Goal: Information Seeking & Learning: Find specific fact

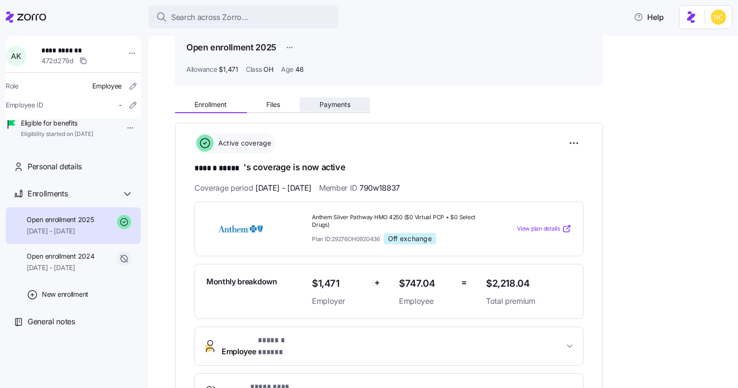
scroll to position [43, 0]
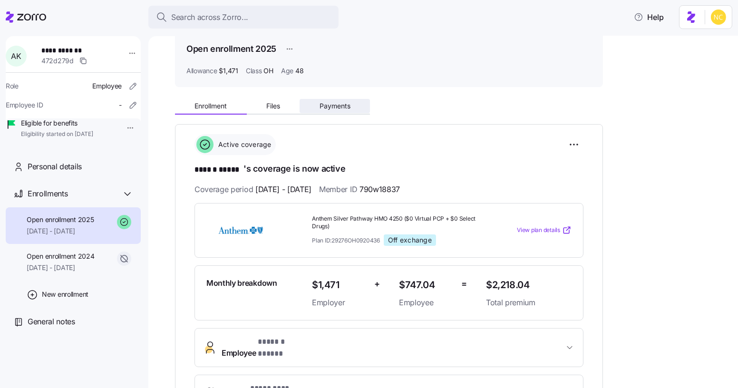
click at [317, 107] on button "Payments" at bounding box center [335, 106] width 70 height 14
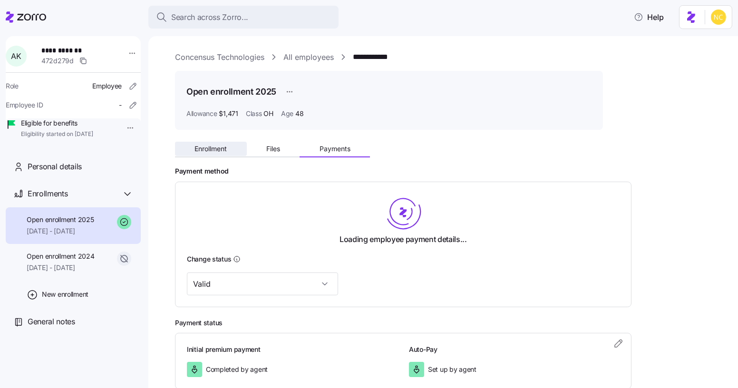
click at [219, 149] on span "Enrollment" at bounding box center [210, 148] width 32 height 7
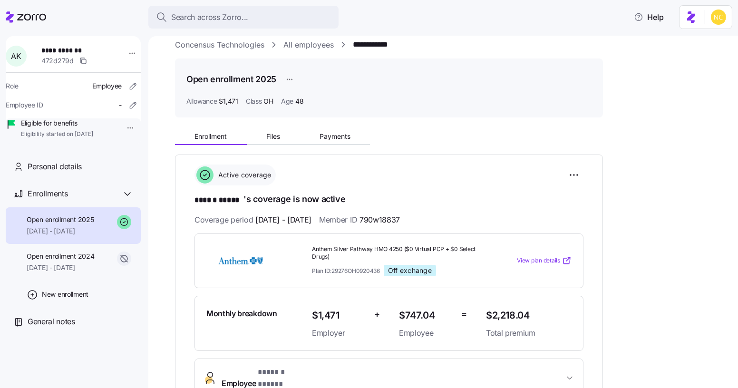
scroll to position [43, 0]
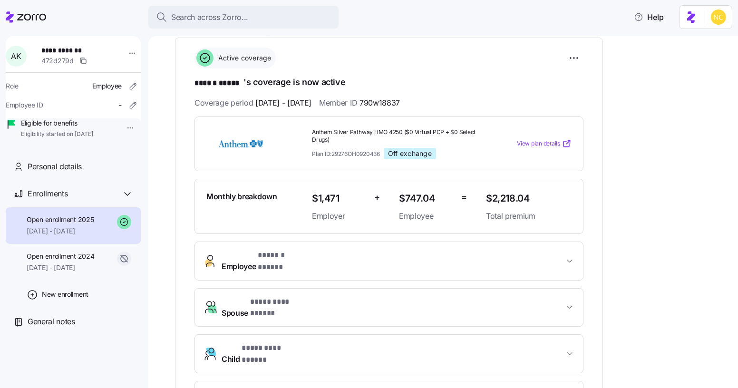
click at [567, 261] on button "Employee * ****** ***** *" at bounding box center [389, 261] width 388 height 38
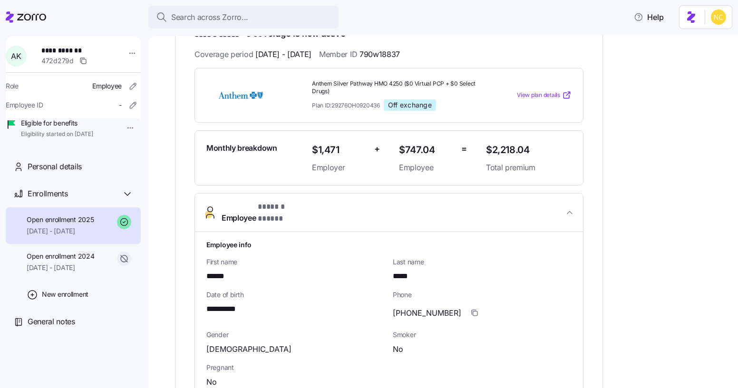
scroll to position [173, 0]
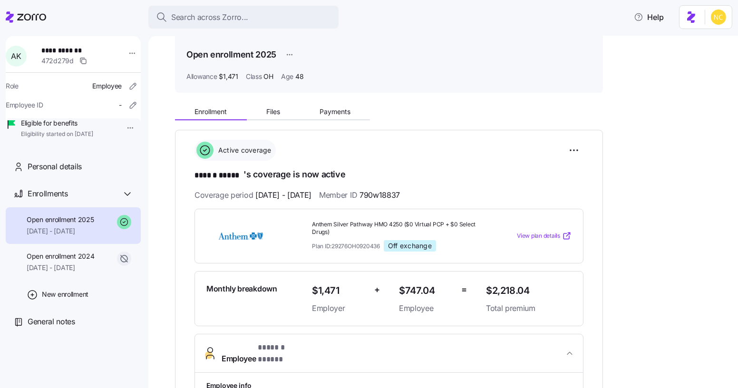
scroll to position [43, 0]
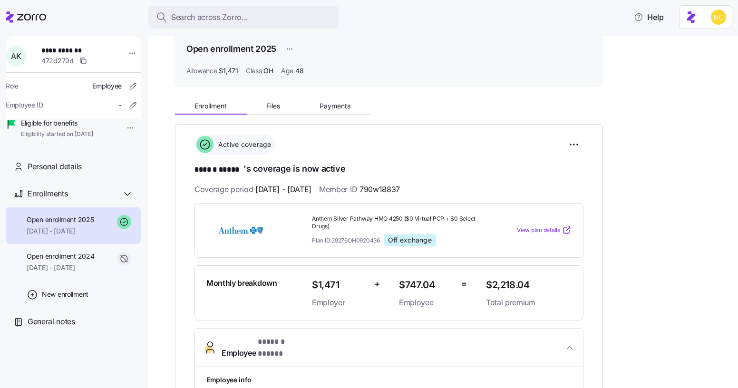
click at [325, 107] on span "Payments" at bounding box center [334, 106] width 31 height 7
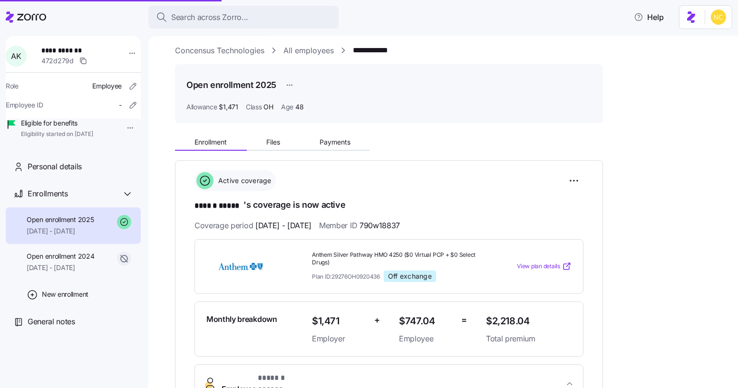
scroll to position [0, 0]
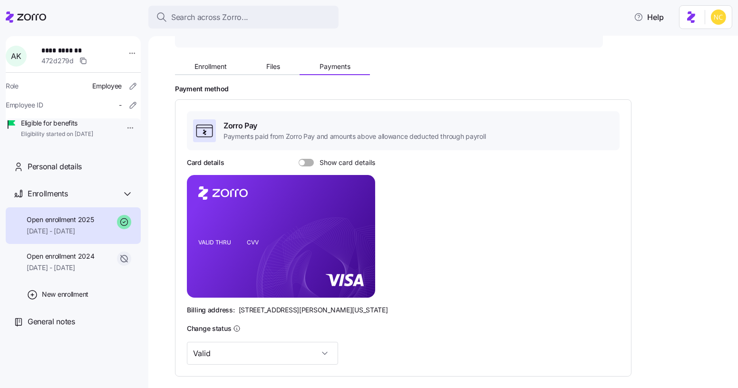
scroll to position [186, 0]
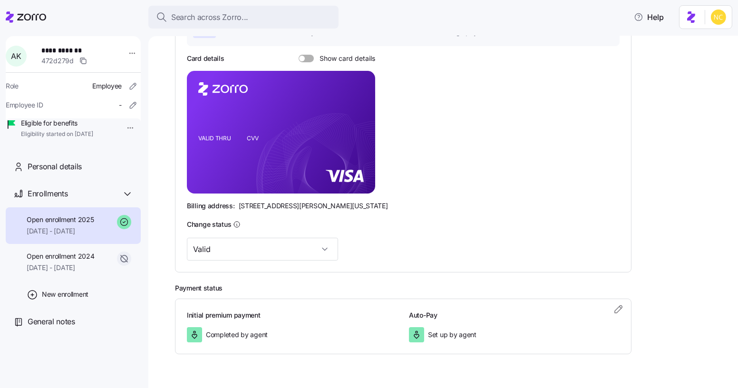
click at [299, 56] on span at bounding box center [302, 59] width 6 height 6
click at [299, 55] on input "Show card details" at bounding box center [299, 55] width 0 height 0
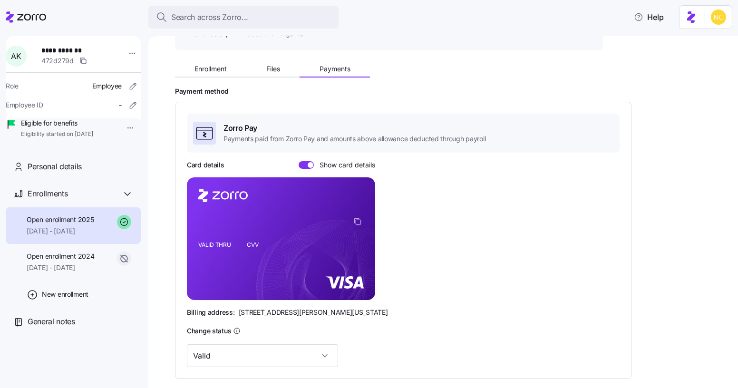
scroll to position [14, 0]
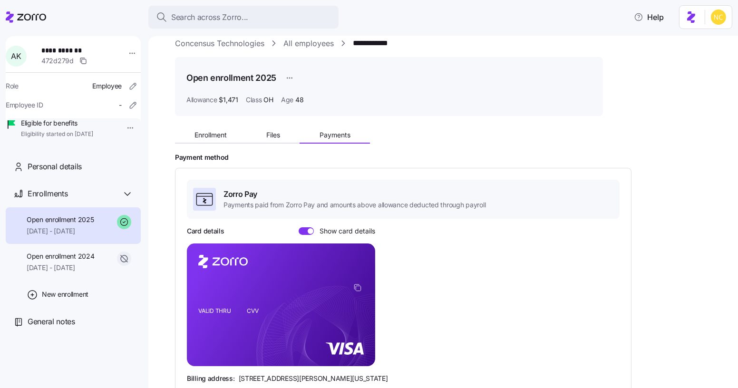
click at [275, 119] on div "**********" at bounding box center [450, 305] width 550 height 535
click at [276, 124] on div "Enrollment Files Payments" at bounding box center [389, 134] width 428 height 20
click at [282, 132] on button "Files" at bounding box center [273, 135] width 53 height 14
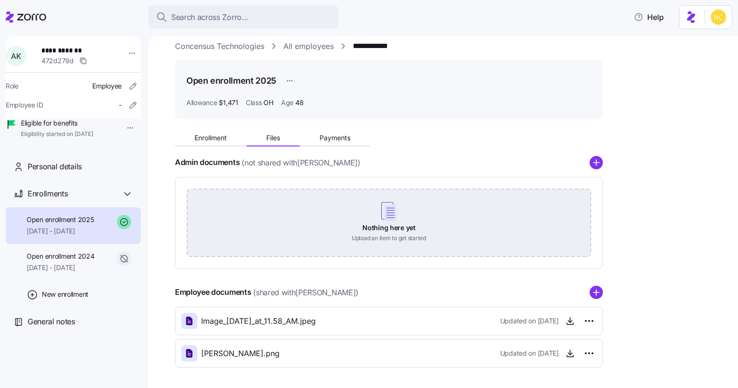
scroll to position [46, 0]
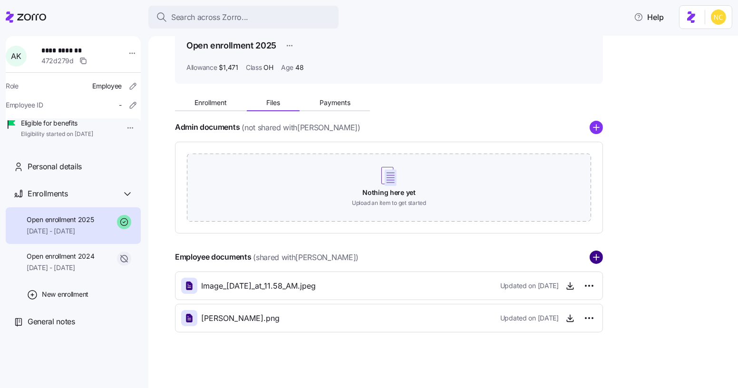
click at [596, 260] on icon "add icon" at bounding box center [596, 257] width 0 height 6
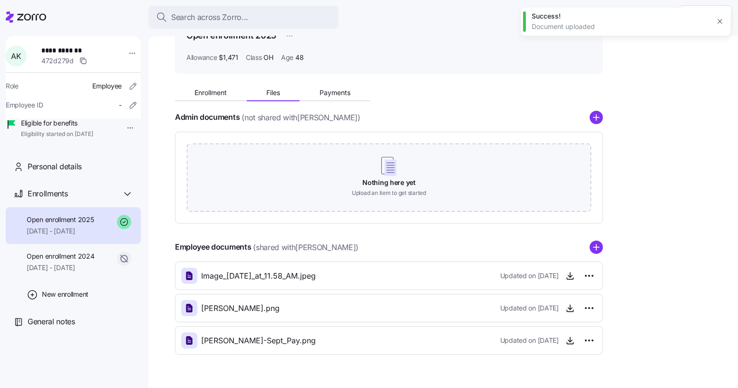
scroll to position [0, 0]
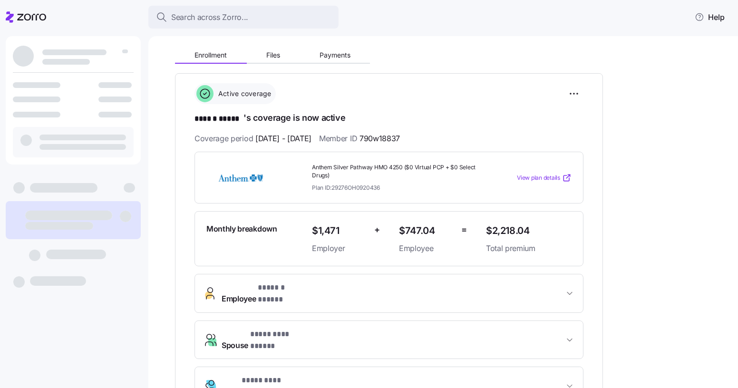
scroll to position [94, 0]
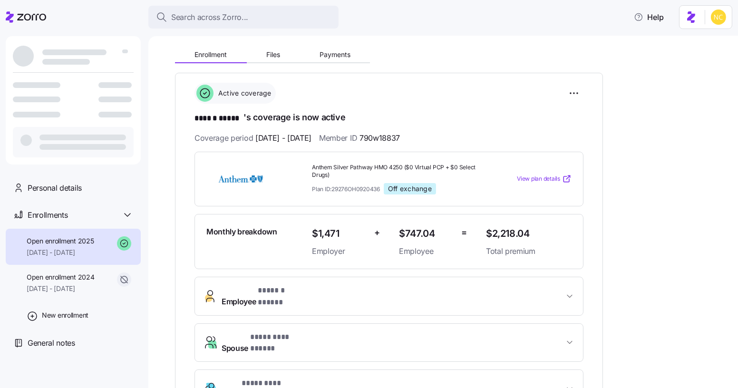
click at [333, 62] on div "Enrollment Files Payments" at bounding box center [272, 56] width 195 height 14
click at [333, 54] on span "Payments" at bounding box center [334, 54] width 31 height 7
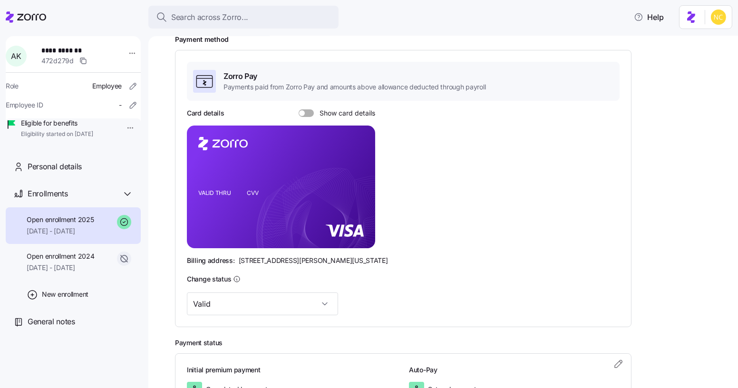
scroll to position [143, 0]
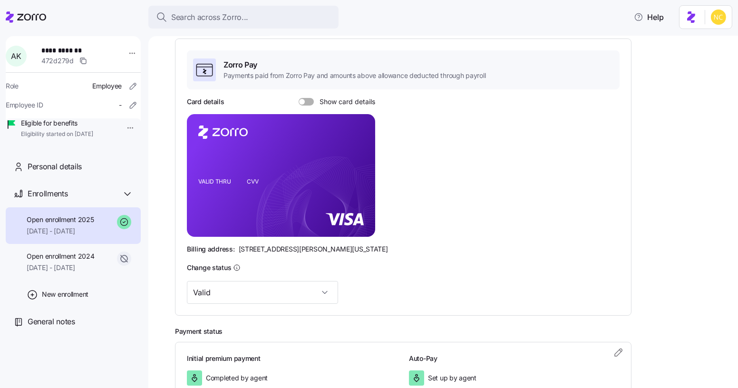
click at [310, 98] on span at bounding box center [310, 102] width 10 height 8
click at [299, 98] on input "Show card details" at bounding box center [299, 98] width 0 height 0
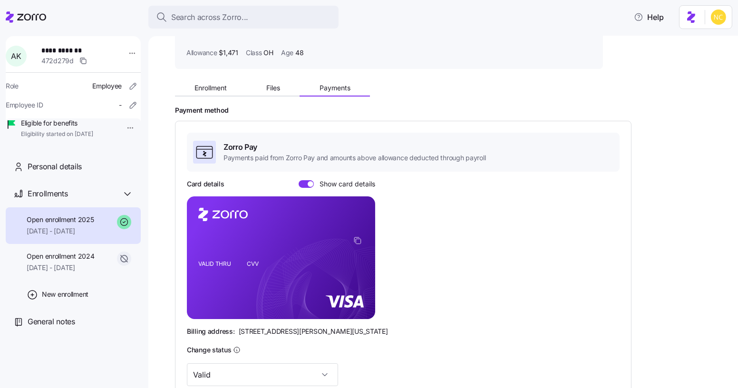
scroll to position [57, 0]
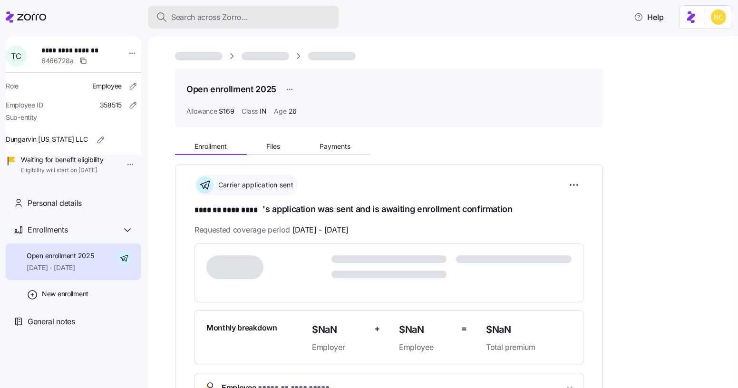
click at [206, 11] on span "Search across Zorro..." at bounding box center [209, 17] width 77 height 12
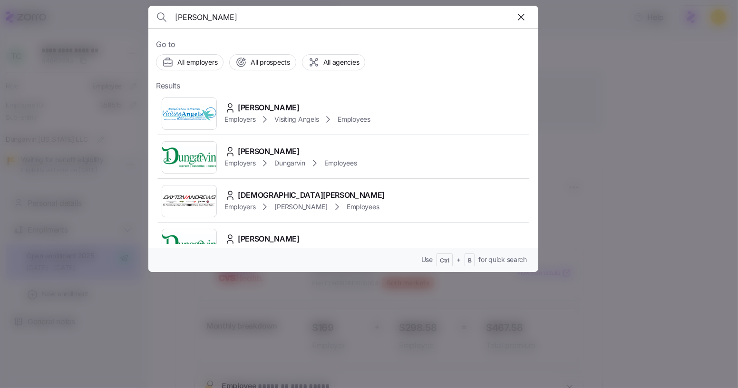
type input "cristal janti"
click at [294, 95] on div "Crystal Jantti Employers Visiting Angels Employees" at bounding box center [343, 114] width 375 height 44
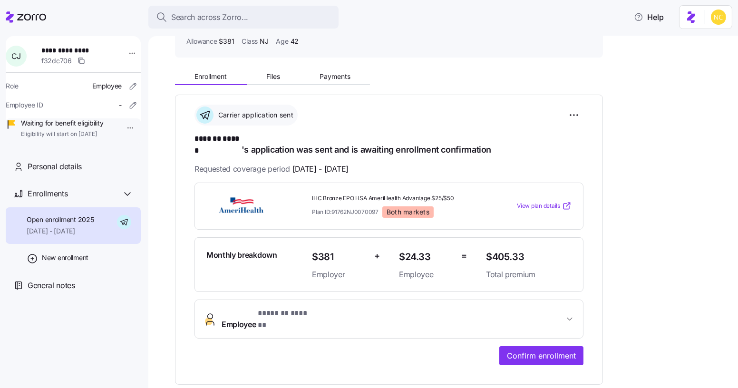
scroll to position [86, 0]
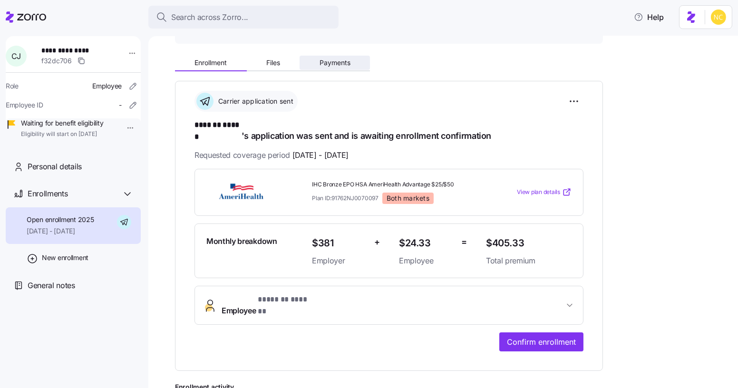
click at [333, 62] on span "Payments" at bounding box center [334, 62] width 31 height 7
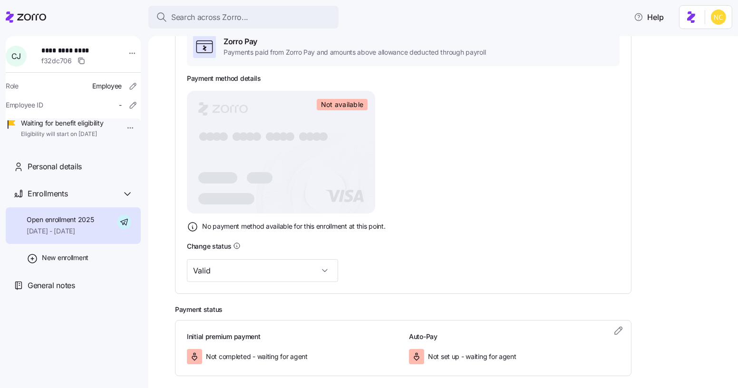
scroll to position [37, 0]
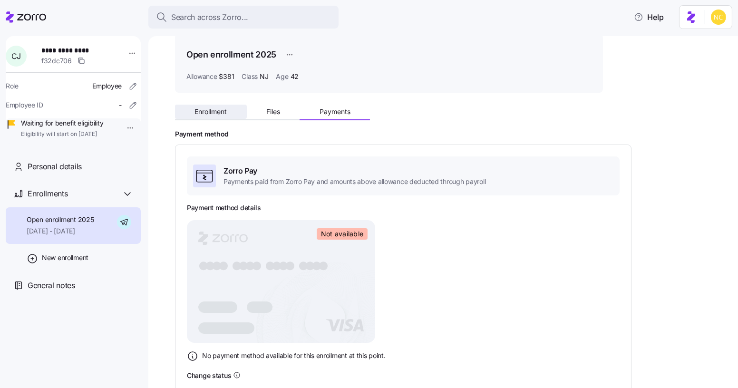
click at [219, 109] on span "Enrollment" at bounding box center [210, 111] width 32 height 7
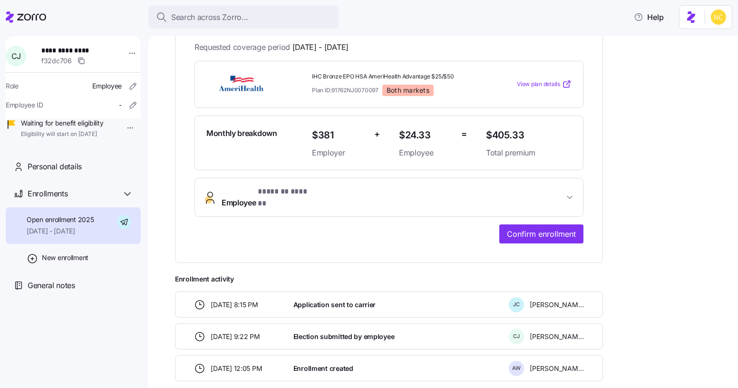
scroll to position [216, 0]
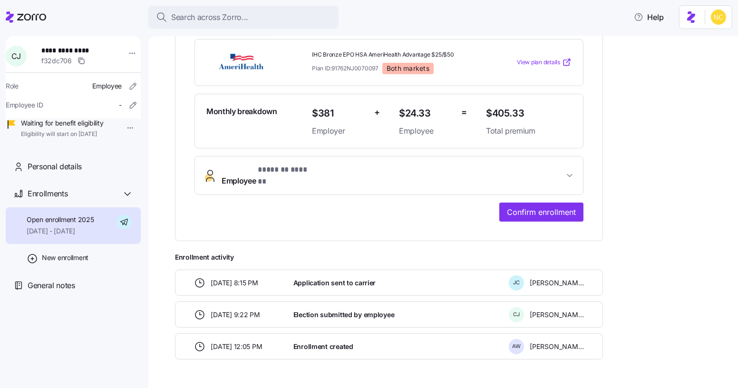
click at [337, 164] on span "Employee * ******* ****** *" at bounding box center [393, 175] width 342 height 23
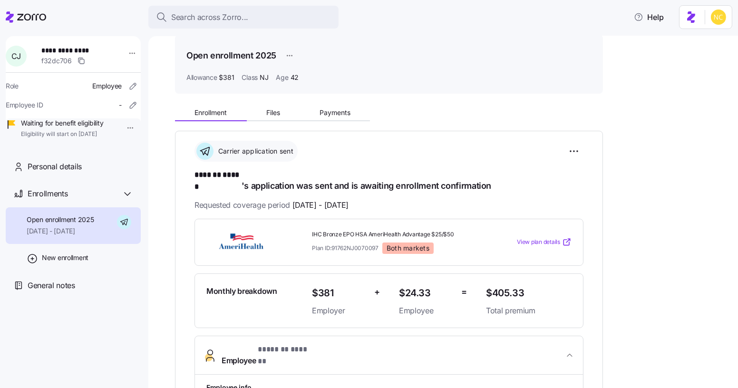
scroll to position [43, 0]
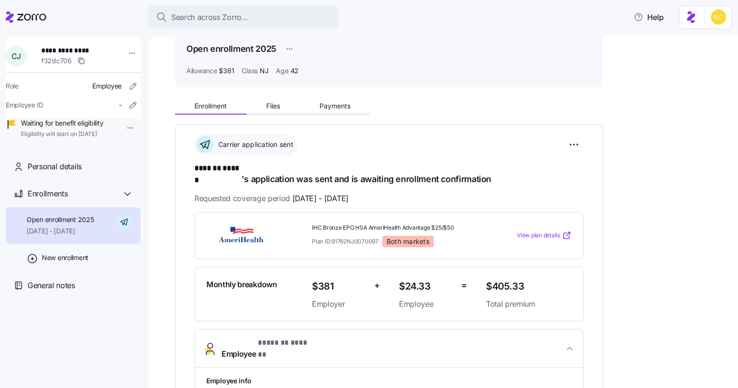
click at [249, 224] on img at bounding box center [240, 235] width 68 height 22
drag, startPoint x: 324, startPoint y: 215, endPoint x: 442, endPoint y: 187, distance: 121.5
click at [460, 212] on div "IHC Bronze EPO HSA AmeriHealth Advantage $25/$50 Plan ID: 91762NJ0070097 Both m…" at bounding box center [388, 235] width 389 height 47
copy span "IHC Bronze EPO HSA AmeriHealth Advantage $25/$50"
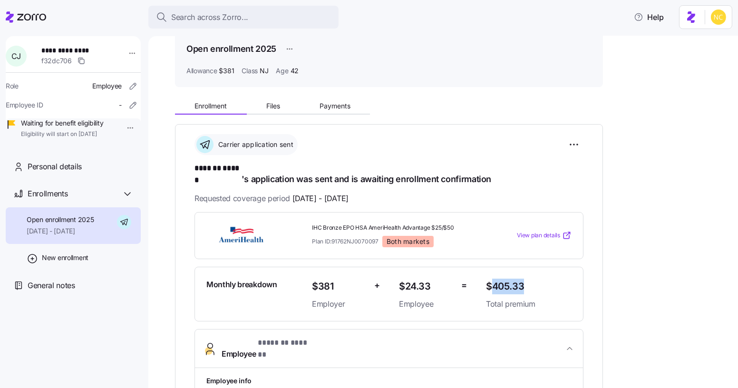
drag, startPoint x: 494, startPoint y: 273, endPoint x: 478, endPoint y: 166, distance: 108.1
click at [526, 279] on span "$405.33" at bounding box center [529, 287] width 86 height 16
copy span "405.33"
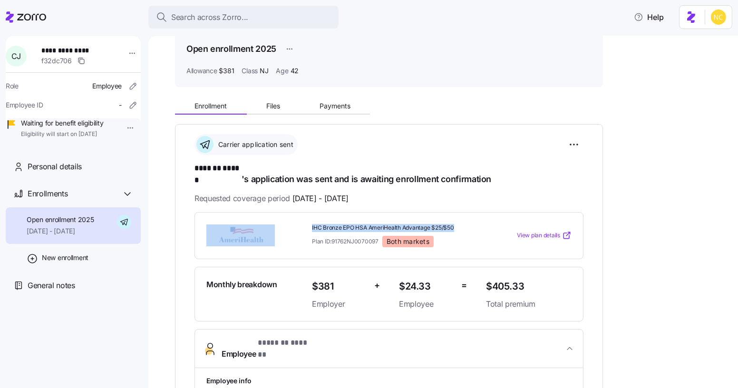
drag, startPoint x: 305, startPoint y: 217, endPoint x: 445, endPoint y: 174, distance: 146.0
click at [471, 220] on div "IHC Bronze EPO HSA AmeriHealth Advantage $25/$50 Plan ID: 91762NJ0070097 Both m…" at bounding box center [389, 235] width 373 height 31
copy div "IHC Bronze EPO HSA AmeriHealth Advantage $25/$50"
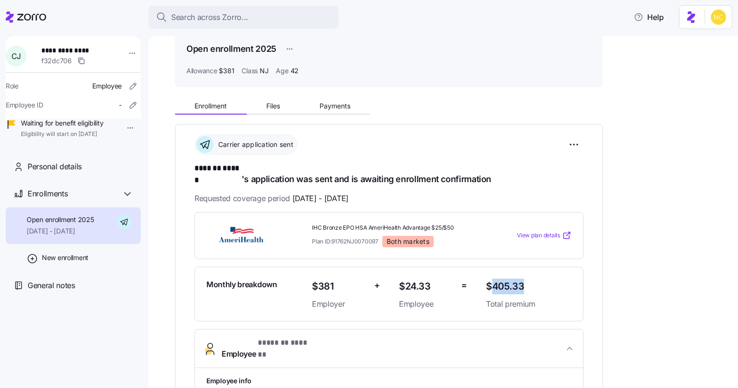
drag, startPoint x: 489, startPoint y: 278, endPoint x: 526, endPoint y: 277, distance: 37.1
click at [532, 279] on span "$405.33" at bounding box center [529, 287] width 86 height 16
click at [526, 279] on span "$405.33" at bounding box center [529, 287] width 86 height 16
click at [522, 279] on span "$405.33" at bounding box center [529, 287] width 86 height 16
drag, startPoint x: 523, startPoint y: 276, endPoint x: 484, endPoint y: 276, distance: 39.5
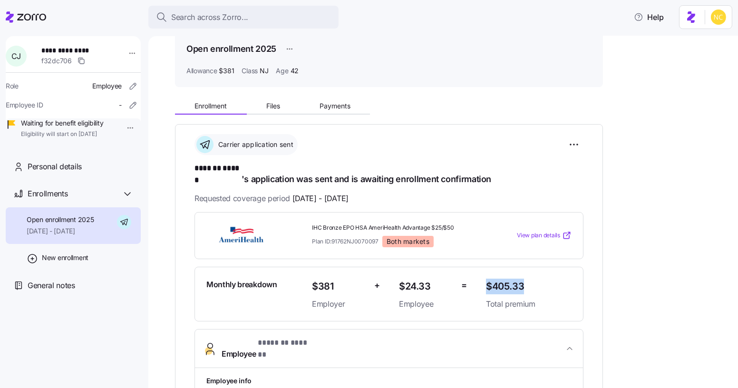
click at [484, 276] on div "$405.33 Total premium" at bounding box center [528, 294] width 93 height 39
copy span "$405.33"
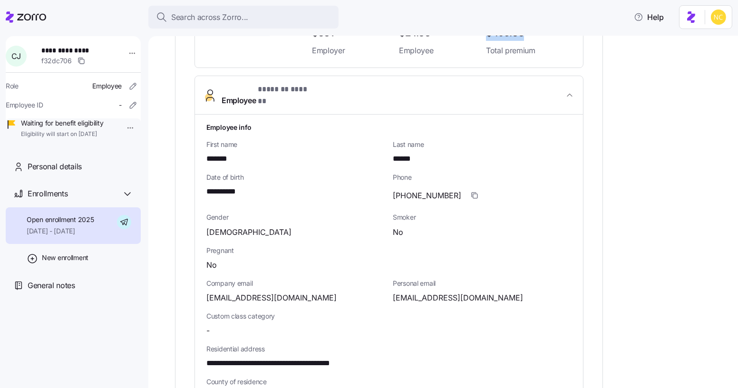
scroll to position [259, 0]
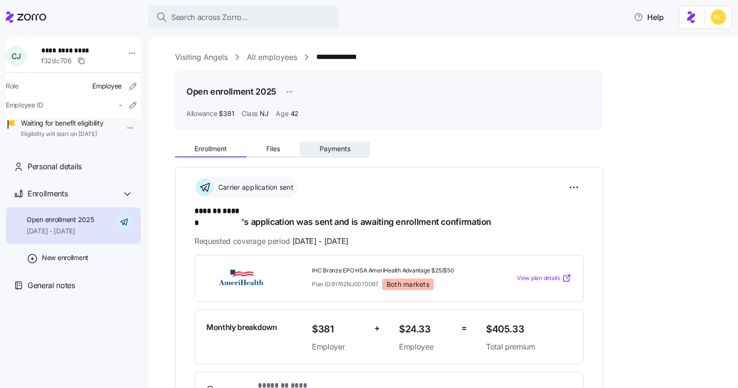
drag, startPoint x: 313, startPoint y: 141, endPoint x: 316, endPoint y: 146, distance: 5.8
click at [314, 143] on div "Enrollment Files Payments" at bounding box center [389, 147] width 428 height 20
click at [317, 144] on button "Payments" at bounding box center [335, 149] width 70 height 14
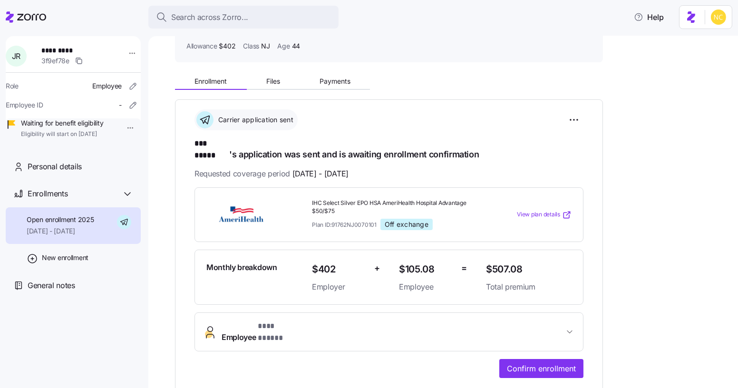
scroll to position [86, 0]
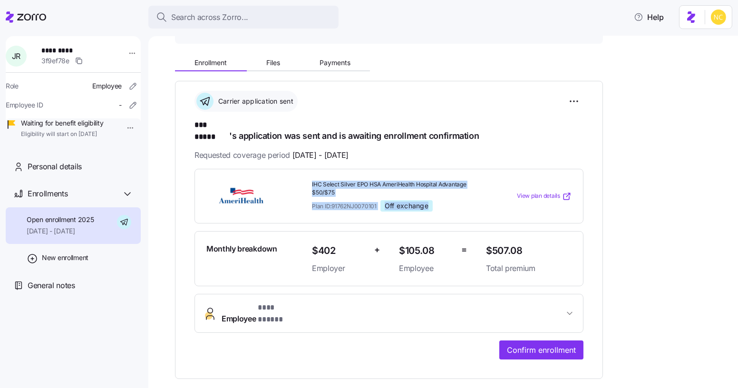
drag, startPoint x: 309, startPoint y: 174, endPoint x: 481, endPoint y: 188, distance: 172.3
click at [481, 188] on div "IHC Select Silver EPO HSA AmeriHealth Hospital Advantage $50/$75 Plan ID: 91762…" at bounding box center [395, 196] width 174 height 39
click at [322, 181] on span "IHC Select Silver EPO HSA AmeriHealth Hospital Advantage $50/$75" at bounding box center [395, 189] width 166 height 16
drag, startPoint x: 321, startPoint y: 172, endPoint x: 339, endPoint y: 182, distance: 20.0
click at [339, 182] on div "IHC Select Silver EPO HSA AmeriHealth Hospital Advantage $50/$75 Plan ID: 91762…" at bounding box center [395, 196] width 174 height 39
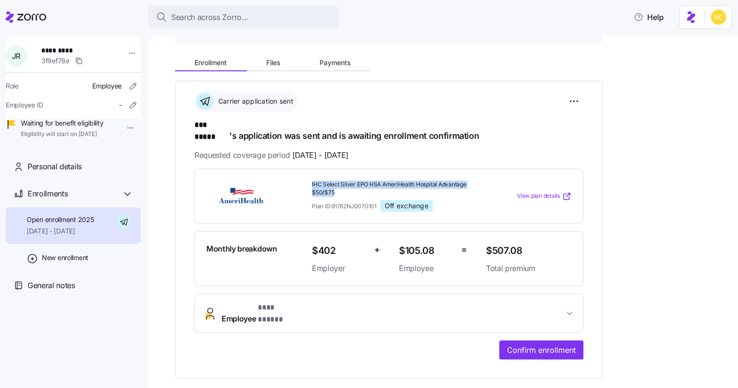
copy span "IHC Select Silver EPO HSA AmeriHealth Hospital Advantage $50/$75"
drag, startPoint x: 494, startPoint y: 240, endPoint x: 525, endPoint y: 232, distance: 31.8
click at [529, 243] on span "$507.08" at bounding box center [529, 251] width 86 height 16
copy span "507.08"
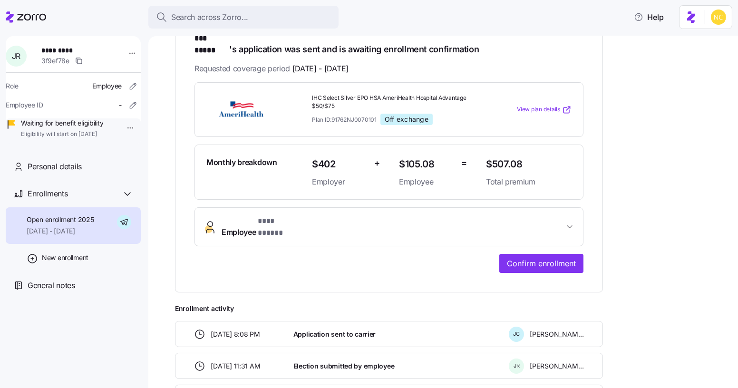
drag, startPoint x: 301, startPoint y: 172, endPoint x: 301, endPoint y: 224, distance: 52.3
click at [300, 179] on div "Monthly breakdown $402 Employer + $105.08 Employee = $507.08 Total premium" at bounding box center [388, 172] width 389 height 55
click at [300, 223] on button "Employee * *** ***** *" at bounding box center [389, 227] width 388 height 38
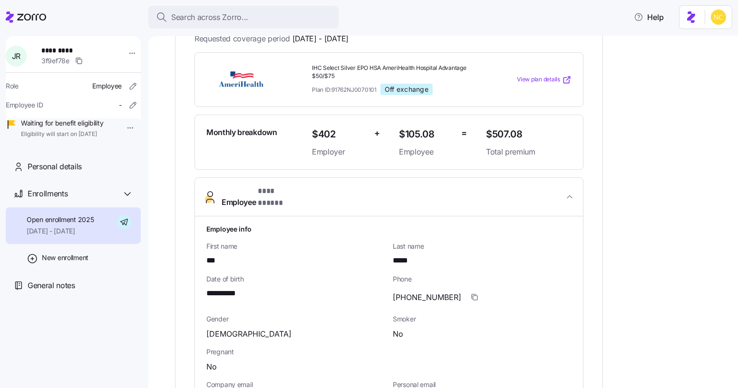
scroll to position [197, 0]
